Goal: Transaction & Acquisition: Obtain resource

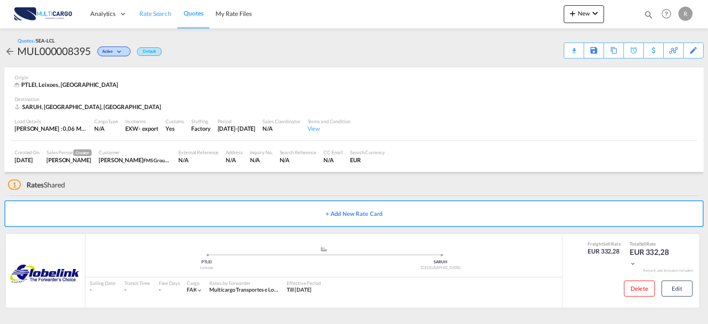
click at [151, 15] on span "Rate Search" at bounding box center [155, 14] width 32 height 8
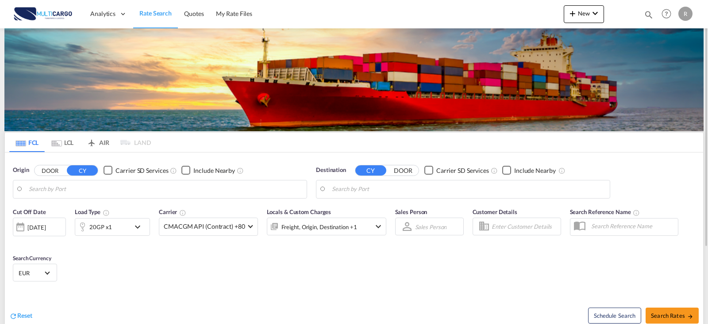
type input "Leixoes, PTLEI"
click at [209, 182] on input "Leixoes, PTLEI" at bounding box center [166, 188] width 274 height 13
click at [368, 191] on input "Gemlik, TRGEM" at bounding box center [469, 188] width 274 height 13
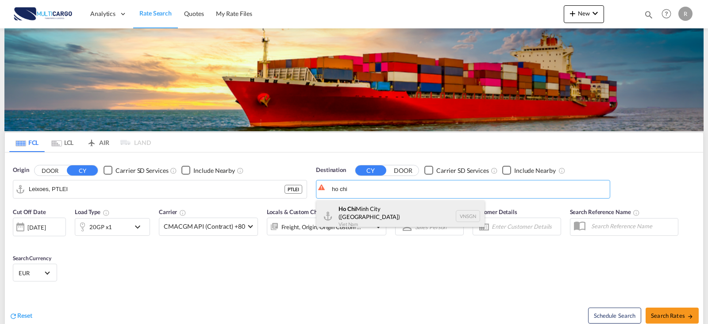
click at [377, 219] on div "[GEOGRAPHIC_DATA] ([GEOGRAPHIC_DATA]) [GEOGRAPHIC_DATA] VNSGN" at bounding box center [401, 216] width 168 height 32
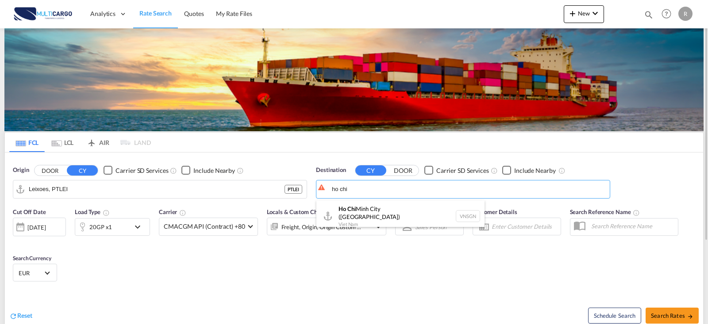
type input "Ho Chi Minh City ([GEOGRAPHIC_DATA]), VNSGN"
click at [125, 230] on div "20GP x1" at bounding box center [102, 227] width 55 height 18
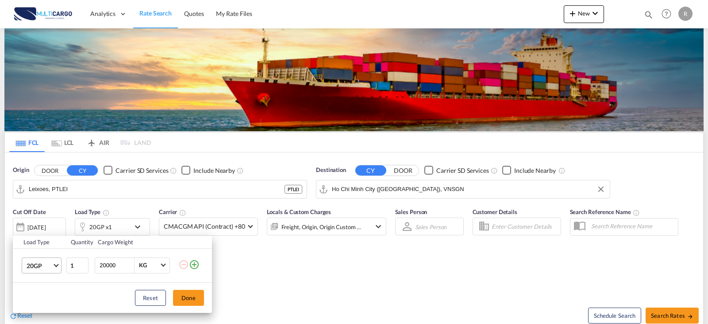
click at [50, 269] on span "20GP" at bounding box center [40, 265] width 26 height 9
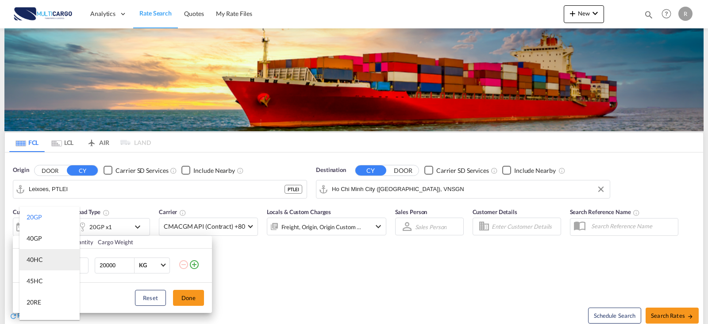
click at [42, 259] on div "40HC" at bounding box center [35, 259] width 16 height 9
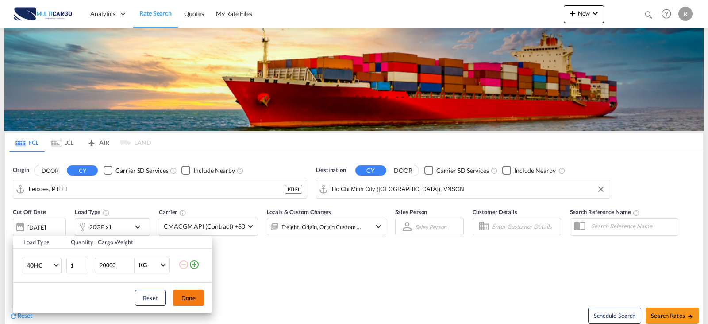
click at [185, 294] on button "Done" at bounding box center [188, 298] width 31 height 16
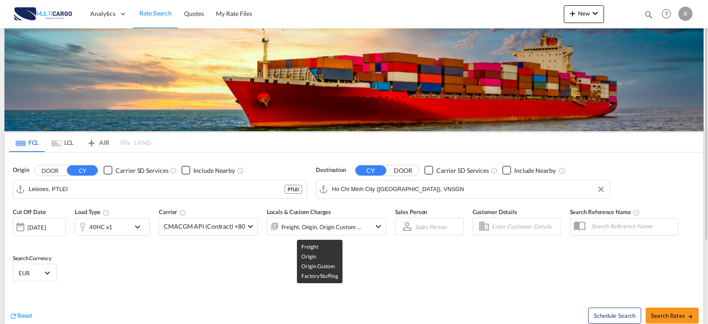
click at [338, 228] on div "Freight, Origin, Origin Custom +1" at bounding box center [322, 226] width 81 height 12
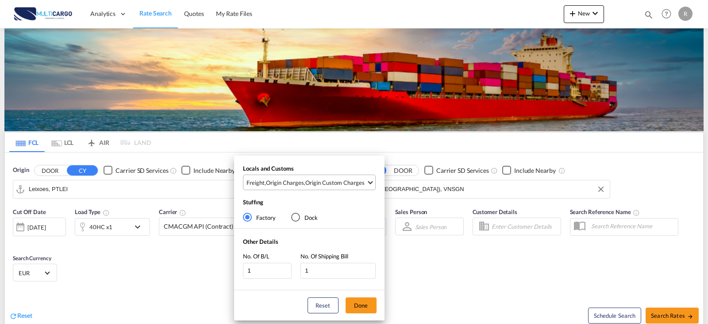
click at [310, 183] on div "Origin Custom Charges" at bounding box center [334, 182] width 59 height 8
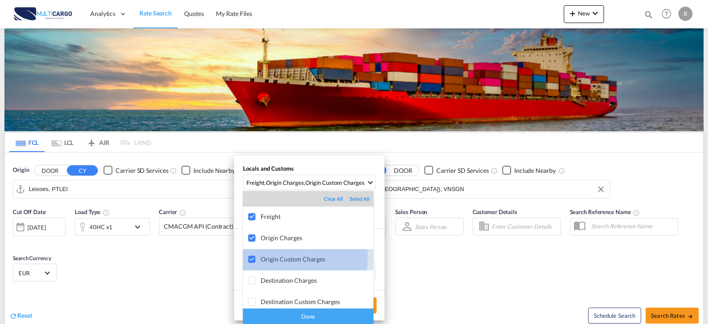
click at [255, 256] on div at bounding box center [252, 259] width 9 height 9
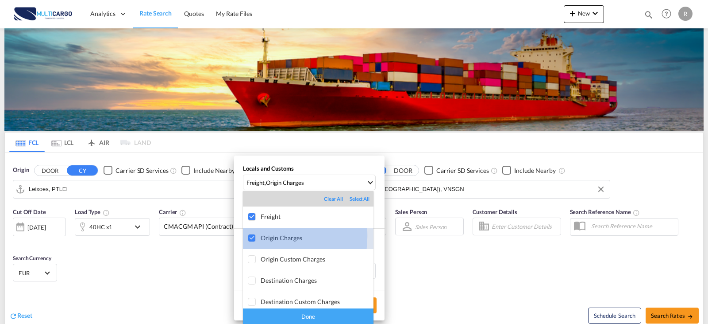
click at [252, 236] on div at bounding box center [252, 238] width 9 height 9
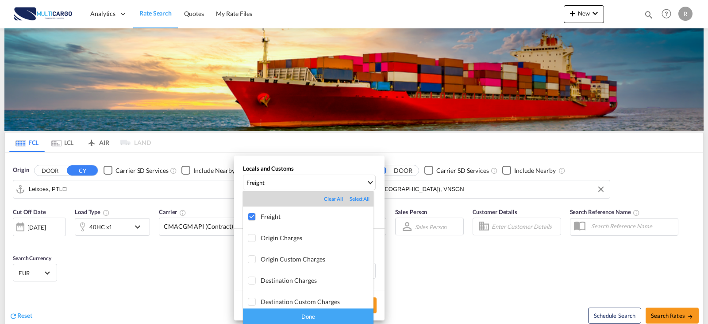
click at [290, 313] on div "Done" at bounding box center [308, 315] width 131 height 15
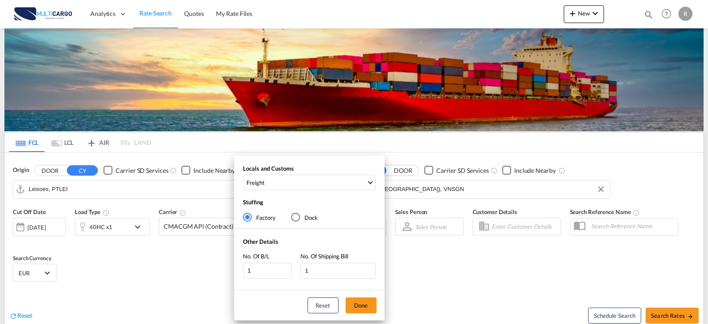
click at [654, 312] on div "Locals and Customs Freight Stuffing Factory Dock Other Details No. Of B/L 1 No.…" at bounding box center [354, 162] width 708 height 324
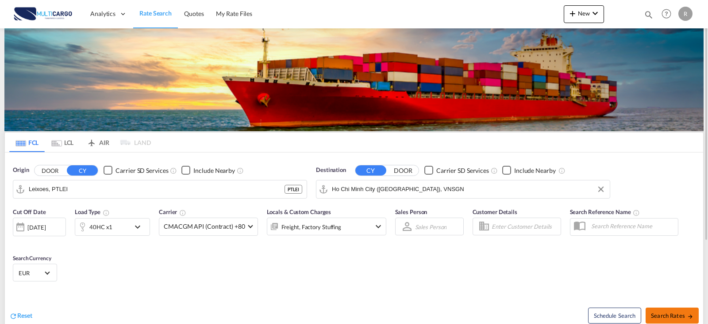
click at [665, 321] on button "Search Rates" at bounding box center [672, 315] width 53 height 16
type input "PTLEI to VNSGN / [DATE]"
